Goal: Submit feedback/report problem

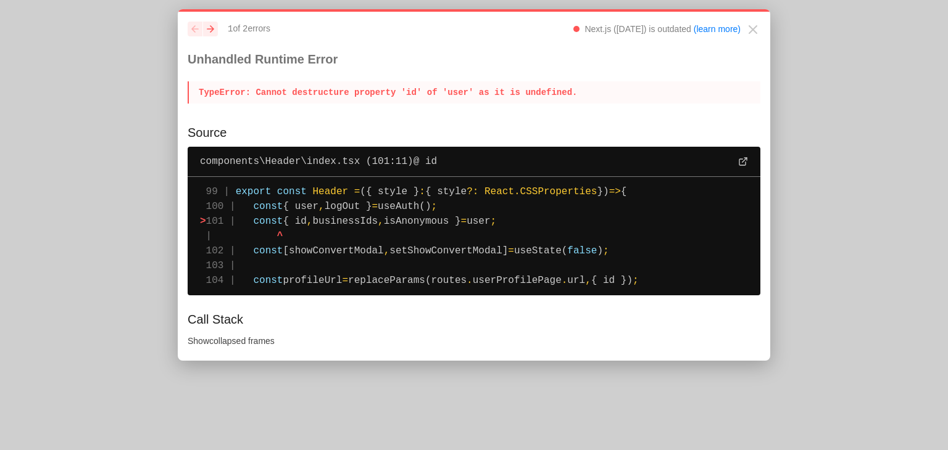
click at [658, 234] on pre "99 | export const Header = ({ style } : { style ? : React . CSSProperties }) =>…" at bounding box center [474, 236] width 572 height 118
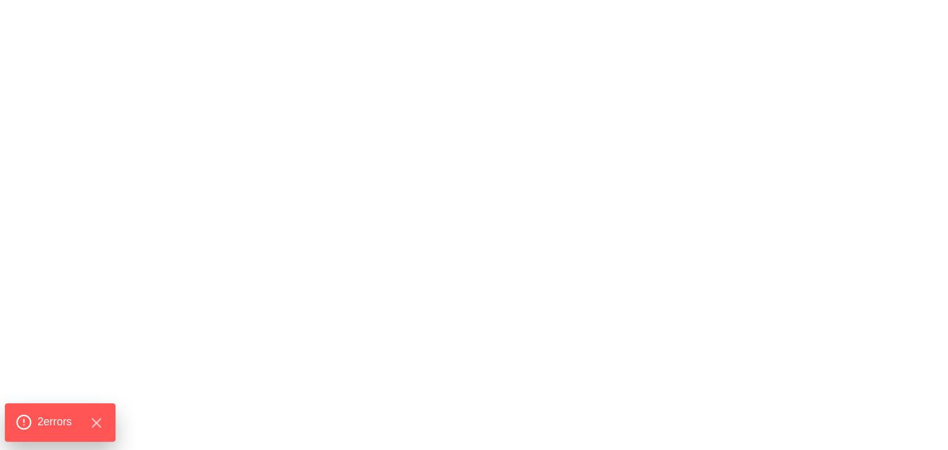
click at [57, 415] on div "2 error s" at bounding box center [59, 423] width 89 height 17
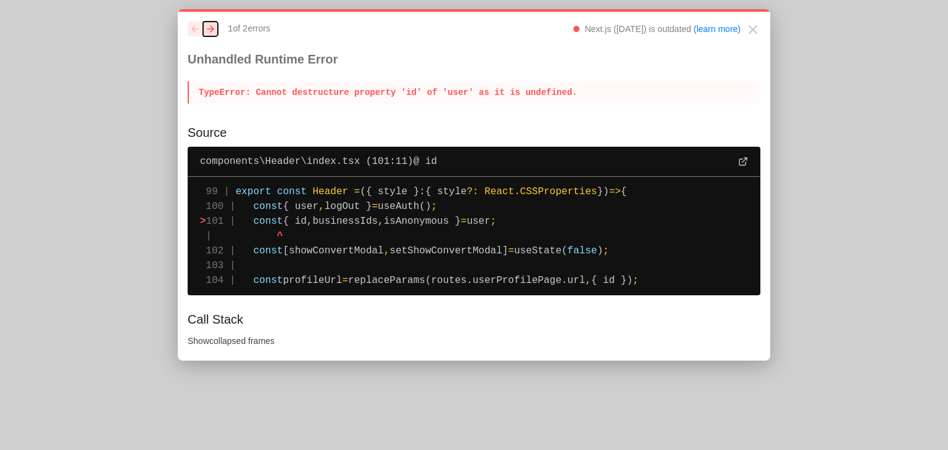
click at [212, 29] on icon "button" at bounding box center [210, 29] width 6 height 6
click at [191, 28] on icon "previous" at bounding box center [194, 28] width 7 height 7
click at [487, 230] on pre "99 | export const Header = ({ style } : { style ? : React . CSSProperties }) =>…" at bounding box center [474, 236] width 572 height 118
click at [516, 234] on pre "99 | export const Header = ({ style } : { style ? : React . CSSProperties }) =>…" at bounding box center [474, 236] width 572 height 118
click at [419, 92] on p "TypeError : Cannot destructure property 'id' of 'user' as it is undefined." at bounding box center [474, 92] width 572 height 22
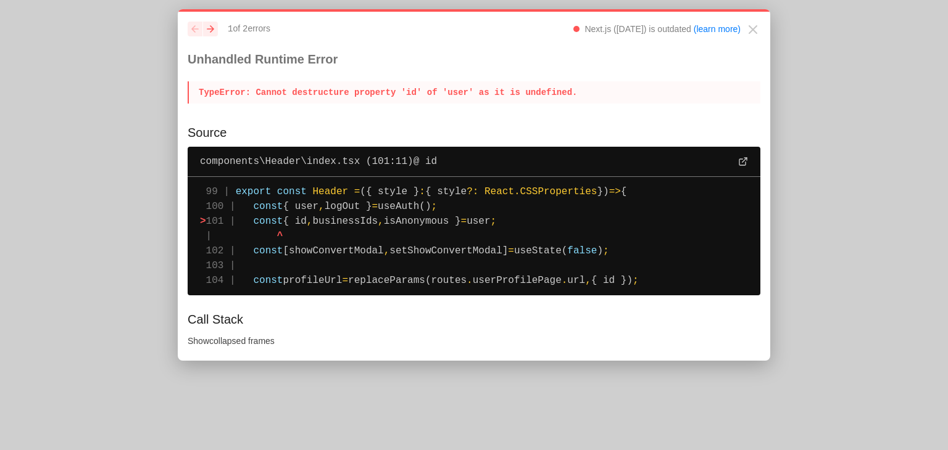
click at [419, 92] on p "TypeError : Cannot destructure property 'id' of 'user' as it is undefined." at bounding box center [474, 92] width 572 height 22
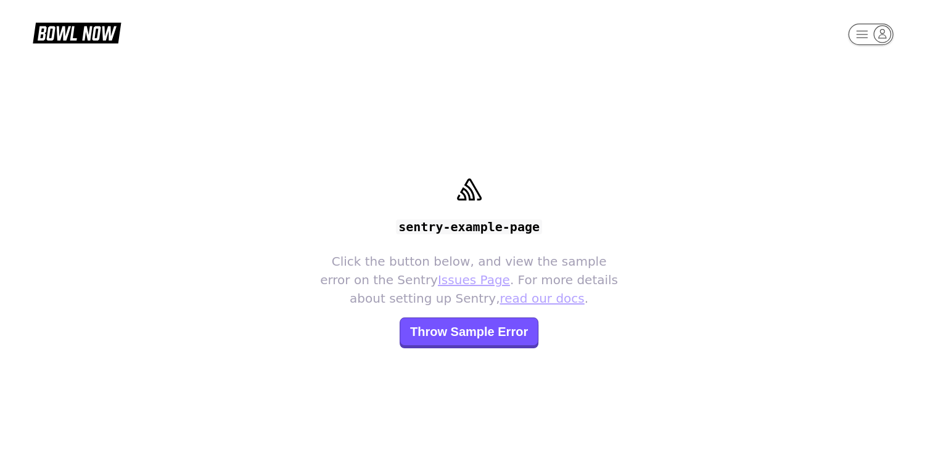
click at [456, 337] on span "Throw Sample Error" at bounding box center [469, 332] width 139 height 28
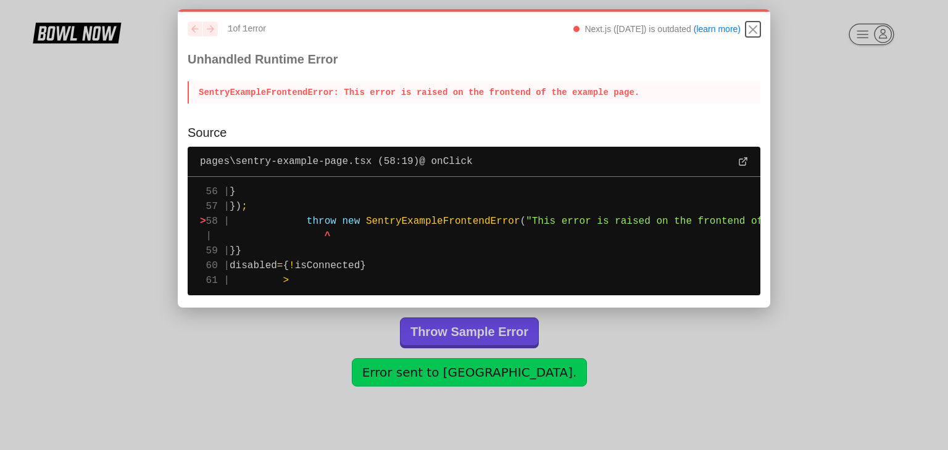
click at [750, 33] on icon "Close" at bounding box center [752, 29] width 15 height 15
